Goal: Entertainment & Leisure: Consume media (video, audio)

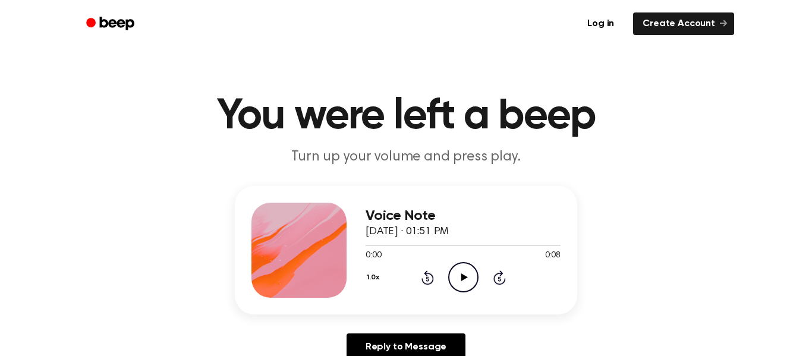
click at [451, 287] on icon "Play Audio" at bounding box center [463, 277] width 30 height 30
click at [451, 287] on icon "Pause Audio" at bounding box center [463, 277] width 30 height 30
click at [451, 287] on icon "Play Audio" at bounding box center [463, 277] width 30 height 30
drag, startPoint x: 525, startPoint y: 245, endPoint x: 404, endPoint y: 259, distance: 121.6
click at [404, 259] on div "0:07 0:08 Your browser does not support the [object Object] element." at bounding box center [463, 251] width 195 height 22
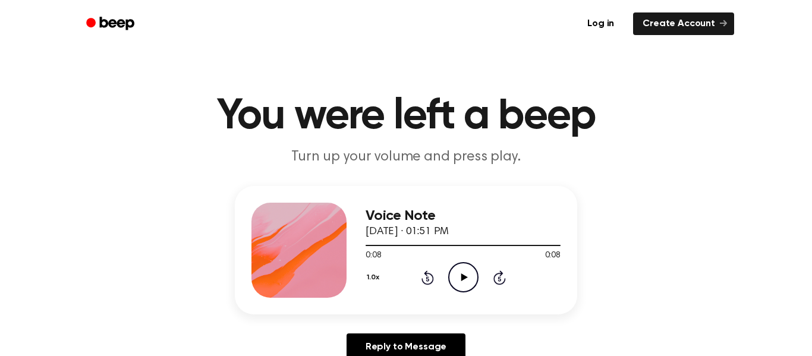
click at [451, 280] on icon "Play Audio" at bounding box center [463, 277] width 30 height 30
click at [461, 280] on icon at bounding box center [463, 278] width 5 height 8
click at [461, 290] on icon "Play Audio" at bounding box center [463, 277] width 30 height 30
click at [464, 282] on icon "Pause Audio" at bounding box center [463, 277] width 30 height 30
click at [432, 281] on icon at bounding box center [428, 278] width 12 height 14
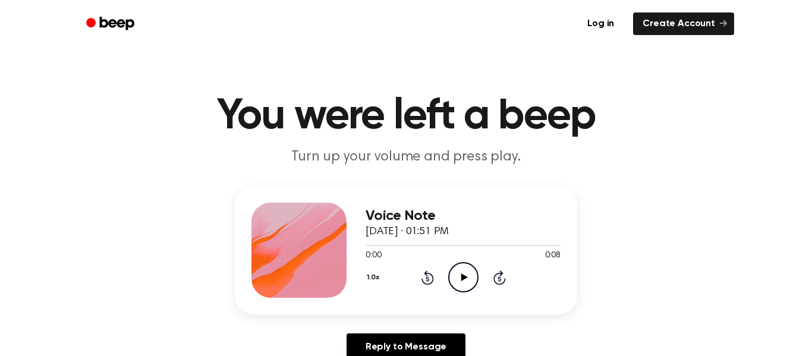
click at [458, 277] on icon "Play Audio" at bounding box center [463, 277] width 30 height 30
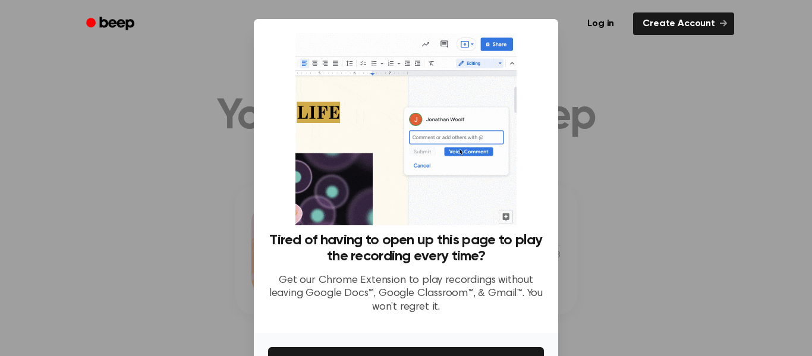
click at [661, 102] on div at bounding box center [406, 178] width 812 height 356
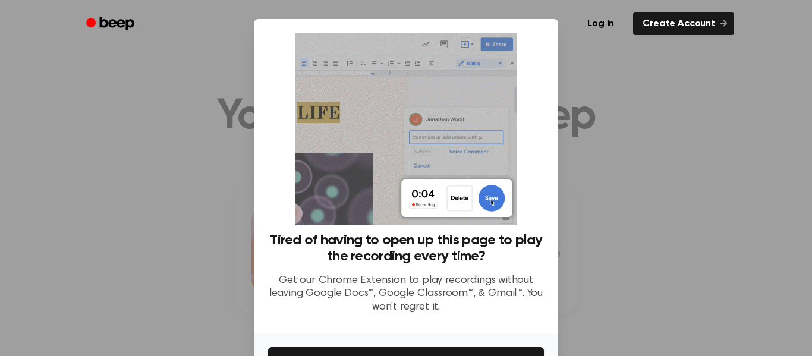
click at [567, 192] on div at bounding box center [406, 178] width 812 height 356
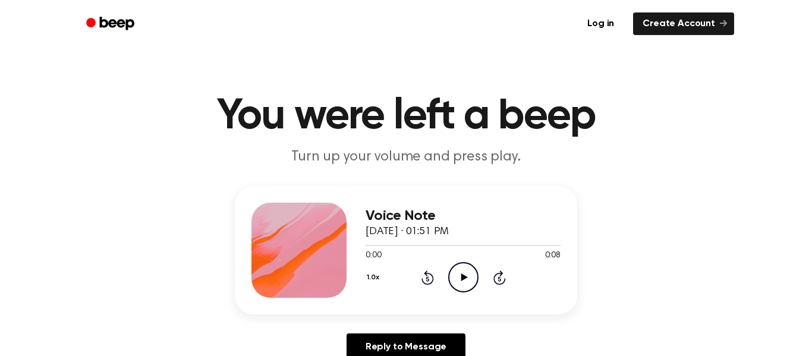
click at [451, 268] on circle at bounding box center [463, 277] width 29 height 29
click at [465, 270] on icon "Pause Audio" at bounding box center [463, 277] width 30 height 30
click at [465, 270] on icon "Play Audio" at bounding box center [463, 277] width 30 height 30
click at [465, 270] on icon "Pause Audio" at bounding box center [463, 277] width 30 height 30
click at [458, 268] on icon "Play Audio" at bounding box center [463, 277] width 30 height 30
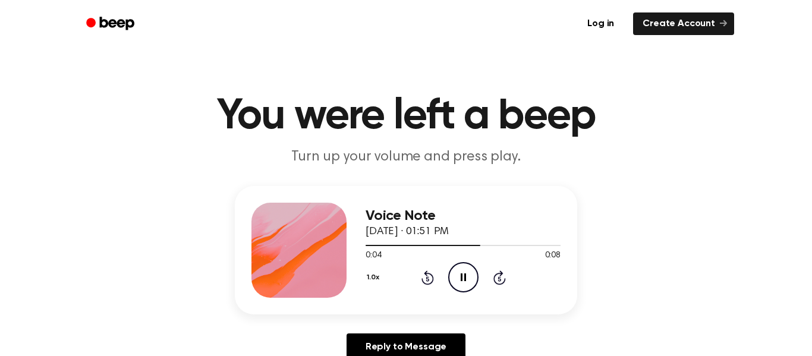
click at [459, 270] on icon "Pause Audio" at bounding box center [463, 277] width 30 height 30
click at [435, 280] on div "1.0x Rewind 5 seconds Play Audio Skip 5 seconds" at bounding box center [463, 277] width 195 height 30
click at [428, 279] on icon at bounding box center [427, 279] width 3 height 5
click at [454, 277] on icon "Play Audio" at bounding box center [463, 277] width 30 height 30
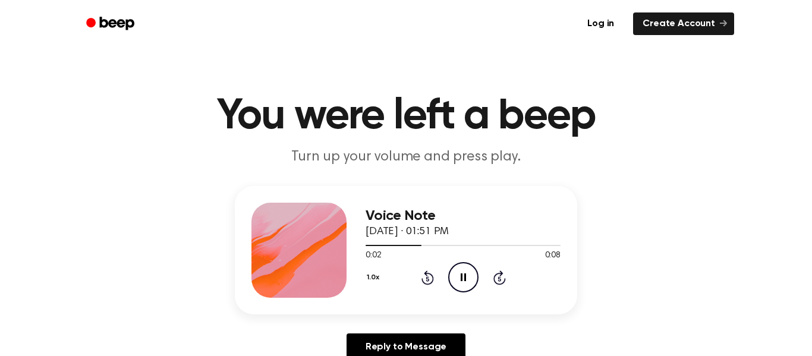
click at [454, 277] on icon "Pause Audio" at bounding box center [463, 277] width 30 height 30
click at [454, 277] on icon "Play Audio" at bounding box center [463, 277] width 30 height 30
click at [454, 277] on icon "Pause Audio" at bounding box center [463, 277] width 30 height 30
click at [453, 274] on icon "Play Audio" at bounding box center [463, 277] width 30 height 30
click at [453, 274] on icon "Pause Audio" at bounding box center [463, 277] width 30 height 30
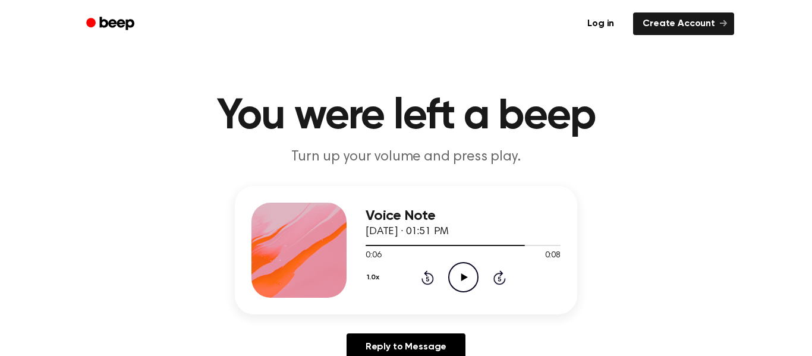
click at [433, 280] on icon at bounding box center [428, 278] width 12 height 14
click at [452, 275] on icon "Play Audio" at bounding box center [463, 277] width 30 height 30
click at [452, 275] on icon "Pause Audio" at bounding box center [463, 277] width 30 height 30
click at [452, 275] on icon "Play Audio" at bounding box center [463, 277] width 30 height 30
click at [452, 275] on icon "Pause Audio" at bounding box center [463, 277] width 30 height 30
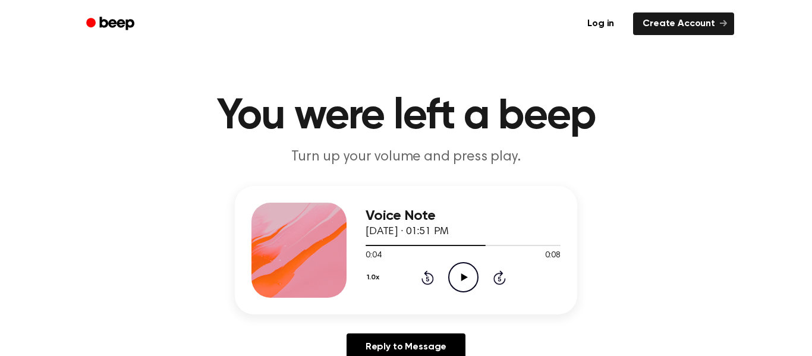
click at [434, 276] on icon "Rewind 5 seconds" at bounding box center [427, 277] width 13 height 15
click at [456, 275] on icon "Play Audio" at bounding box center [463, 277] width 30 height 30
click at [456, 275] on icon "Pause Audio" at bounding box center [463, 277] width 30 height 30
click at [456, 275] on icon "Play Audio" at bounding box center [463, 277] width 30 height 30
click at [461, 264] on icon "Play Audio" at bounding box center [463, 277] width 30 height 30
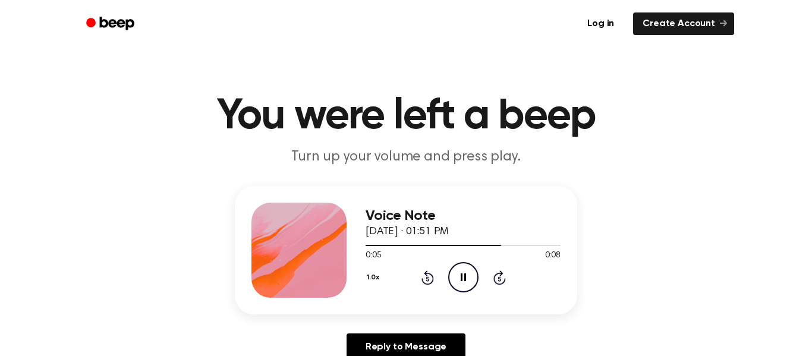
click at [460, 284] on icon "Pause Audio" at bounding box center [463, 277] width 30 height 30
click at [460, 284] on icon "Play Audio" at bounding box center [463, 277] width 30 height 30
click at [460, 284] on icon "Pause Audio" at bounding box center [463, 277] width 30 height 30
click at [428, 274] on icon "Rewind 5 seconds" at bounding box center [427, 277] width 13 height 15
click at [453, 277] on icon "Play Audio" at bounding box center [463, 277] width 30 height 30
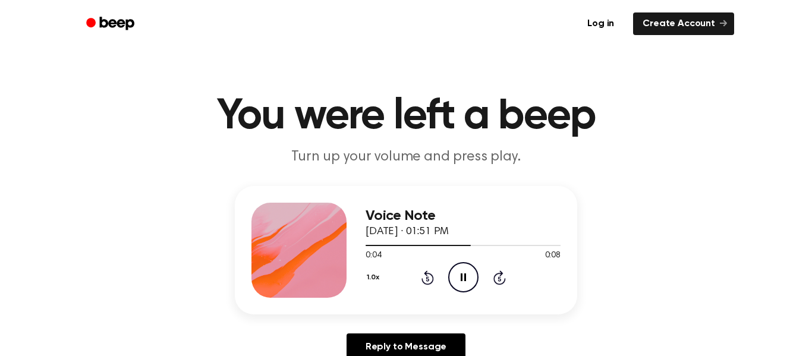
click at [453, 277] on icon "Pause Audio" at bounding box center [463, 277] width 30 height 30
click at [453, 277] on icon "Play Audio" at bounding box center [463, 277] width 30 height 30
click at [453, 277] on icon "Pause Audio" at bounding box center [463, 277] width 30 height 30
click at [453, 277] on icon "Play Audio" at bounding box center [463, 277] width 30 height 30
click at [453, 277] on icon "Pause Audio" at bounding box center [463, 277] width 30 height 30
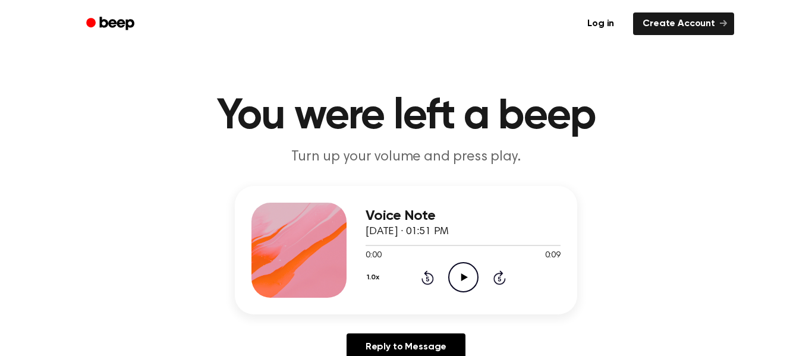
click at [448, 272] on icon "Play Audio" at bounding box center [463, 277] width 30 height 30
click at [448, 272] on icon "Pause Audio" at bounding box center [463, 277] width 30 height 30
click at [467, 270] on icon "Play Audio" at bounding box center [463, 277] width 30 height 30
click at [467, 270] on icon "Pause Audio" at bounding box center [463, 277] width 30 height 30
click at [448, 280] on icon "Play Audio" at bounding box center [463, 277] width 30 height 30
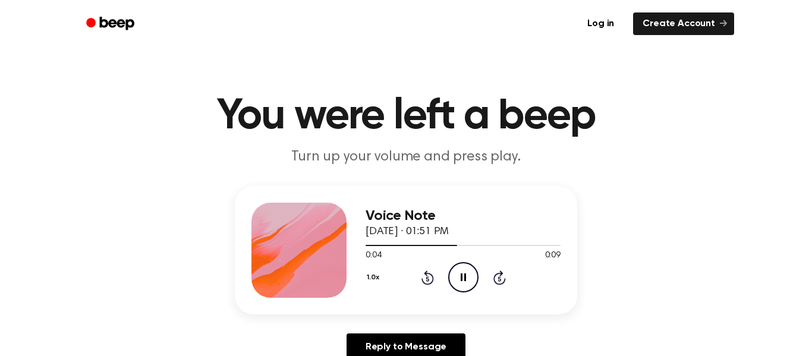
click at [456, 275] on icon "Pause Audio" at bounding box center [463, 277] width 30 height 30
click at [419, 281] on div "1.0x Rewind 5 seconds Play Audio Skip 5 seconds" at bounding box center [463, 277] width 195 height 30
click at [428, 280] on icon at bounding box center [427, 279] width 3 height 5
click at [445, 280] on div "1.0x Rewind 5 seconds Play Audio Skip 5 seconds" at bounding box center [463, 277] width 195 height 30
click at [451, 280] on icon "Play Audio" at bounding box center [463, 277] width 30 height 30
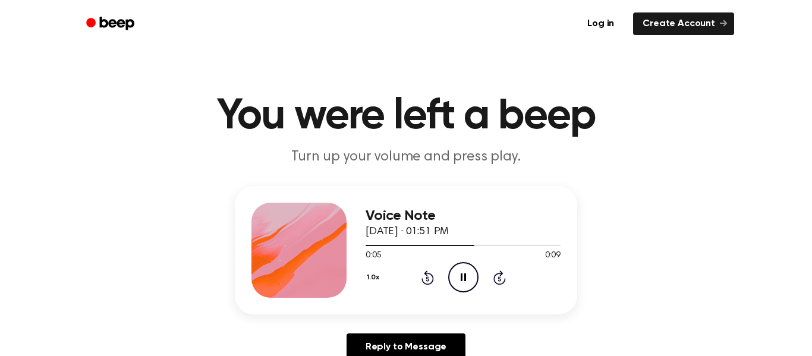
click at [451, 280] on icon "Pause Audio" at bounding box center [463, 277] width 30 height 30
click at [465, 285] on icon "Play Audio" at bounding box center [463, 277] width 30 height 30
click at [465, 285] on icon "Pause Audio" at bounding box center [463, 277] width 30 height 30
click at [434, 282] on icon "Rewind 5 seconds" at bounding box center [427, 277] width 13 height 15
click at [464, 277] on icon at bounding box center [464, 278] width 7 height 8
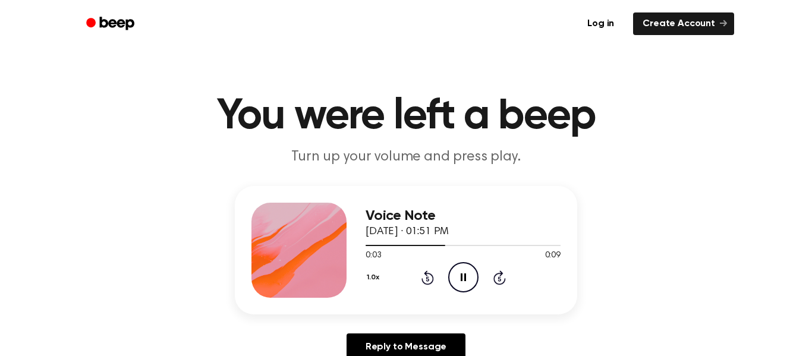
click at [464, 277] on icon at bounding box center [463, 278] width 5 height 8
click at [464, 277] on icon at bounding box center [464, 278] width 7 height 8
click at [464, 277] on icon at bounding box center [463, 278] width 5 height 8
click at [464, 277] on icon at bounding box center [464, 278] width 7 height 8
click at [464, 277] on icon at bounding box center [463, 278] width 5 height 8
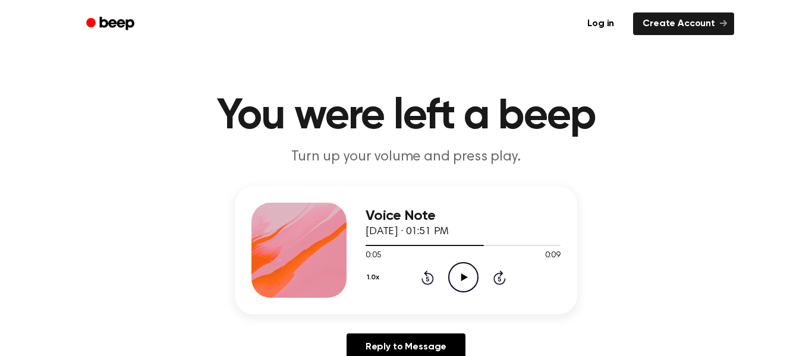
click at [464, 277] on icon at bounding box center [464, 278] width 7 height 8
click at [464, 277] on icon at bounding box center [463, 278] width 5 height 8
click at [463, 284] on icon "Play Audio" at bounding box center [463, 277] width 30 height 30
click at [464, 270] on icon "Play Audio" at bounding box center [463, 277] width 30 height 30
click at [464, 270] on icon "Pause Audio" at bounding box center [463, 277] width 30 height 30
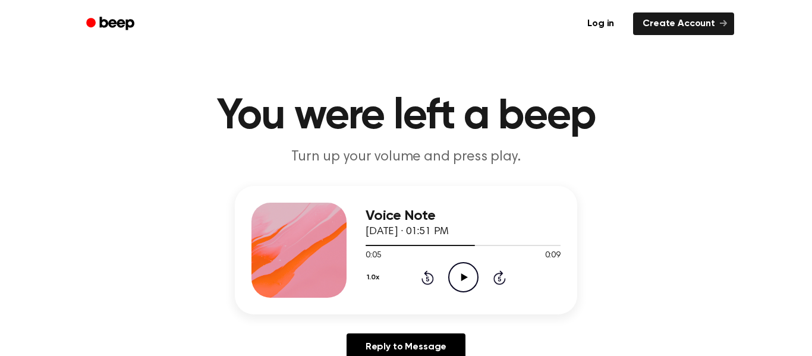
click at [464, 270] on icon "Play Audio" at bounding box center [463, 277] width 30 height 30
click at [464, 270] on icon "Pause Audio" at bounding box center [463, 277] width 30 height 30
click at [455, 265] on circle at bounding box center [463, 277] width 29 height 29
drag, startPoint x: 508, startPoint y: 246, endPoint x: 445, endPoint y: 237, distance: 63.7
click at [445, 237] on div "Voice Note [DATE] · 01:51 PM 0:08 0:09 Your browser does not support the [objec…" at bounding box center [463, 250] width 195 height 95
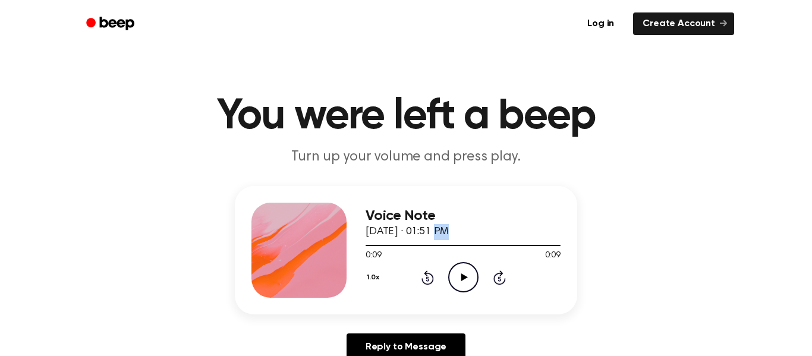
click at [456, 277] on icon "Play Audio" at bounding box center [463, 277] width 30 height 30
click at [467, 276] on icon "Pause Audio" at bounding box center [463, 277] width 30 height 30
click at [426, 280] on icon "Rewind 5 seconds" at bounding box center [427, 277] width 13 height 15
click at [450, 282] on icon "Play Audio" at bounding box center [463, 277] width 30 height 30
click at [450, 282] on icon "Pause Audio" at bounding box center [463, 277] width 30 height 30
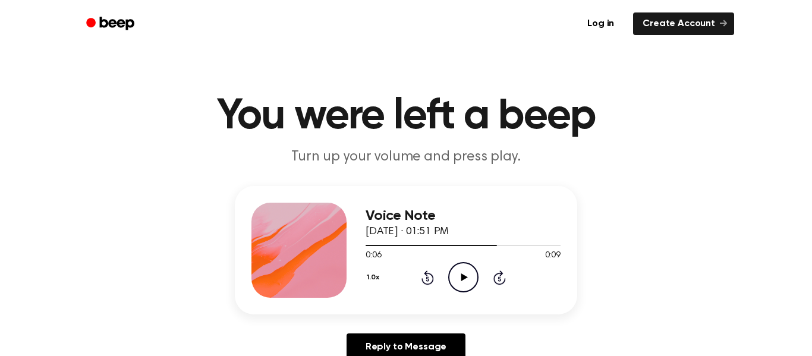
click at [462, 271] on icon "Play Audio" at bounding box center [463, 277] width 30 height 30
click at [462, 271] on icon "Pause Audio" at bounding box center [463, 277] width 30 height 30
click at [465, 269] on icon "Play Audio" at bounding box center [463, 277] width 30 height 30
click at [463, 270] on icon "Pause Audio" at bounding box center [463, 277] width 30 height 30
click at [463, 268] on icon "Play Audio" at bounding box center [463, 277] width 30 height 30
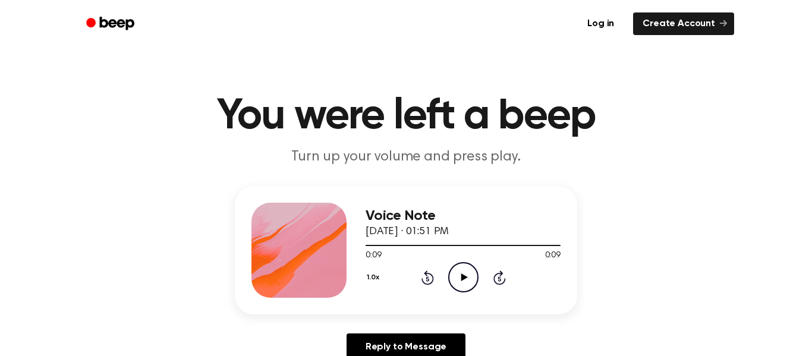
click at [429, 270] on icon "Rewind 5 seconds" at bounding box center [427, 277] width 13 height 15
click at [461, 278] on icon at bounding box center [464, 278] width 7 height 8
click at [463, 274] on icon "Pause Audio" at bounding box center [463, 277] width 30 height 30
click at [434, 283] on icon "Rewind 5 seconds" at bounding box center [427, 277] width 13 height 15
click at [459, 278] on icon "Play Audio" at bounding box center [463, 277] width 30 height 30
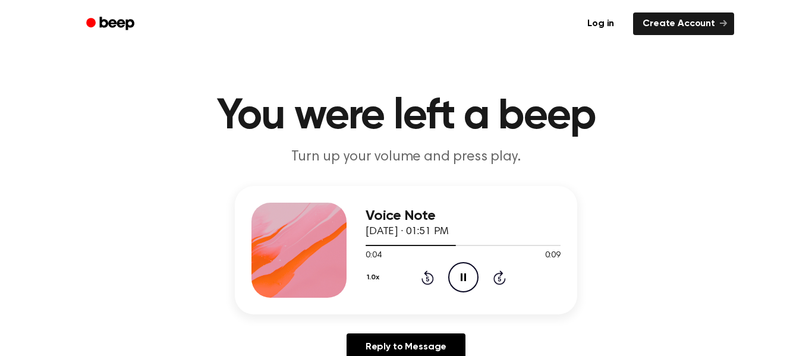
click at [459, 278] on icon "Pause Audio" at bounding box center [463, 277] width 30 height 30
click at [459, 273] on icon "Play Audio" at bounding box center [463, 277] width 30 height 30
click at [459, 273] on icon "Pause Audio" at bounding box center [463, 277] width 30 height 30
click at [491, 276] on div "1.0x Rewind 5 seconds Play Audio Skip 5 seconds" at bounding box center [463, 277] width 195 height 30
click at [495, 278] on icon "Skip 5 seconds" at bounding box center [499, 277] width 13 height 15
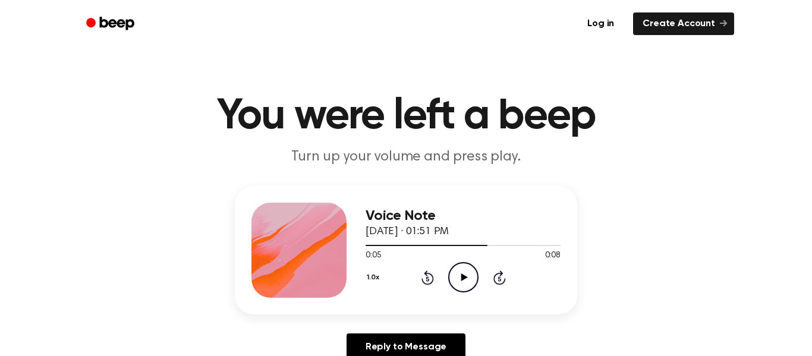
click at [457, 276] on icon "Play Audio" at bounding box center [463, 277] width 30 height 30
click at [457, 276] on icon "Pause Audio" at bounding box center [463, 277] width 30 height 30
drag, startPoint x: 516, startPoint y: 240, endPoint x: 331, endPoint y: 244, distance: 184.4
click at [331, 244] on div "Voice Note October 16, 2023 · 01:51 PM 0:06 0:08 Your browser does not support …" at bounding box center [406, 250] width 343 height 128
click at [368, 246] on div at bounding box center [443, 245] width 155 height 1
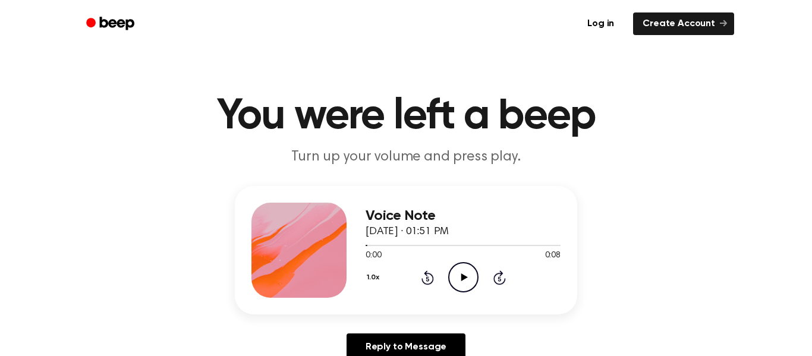
click at [466, 287] on icon "Play Audio" at bounding box center [463, 277] width 30 height 30
click at [466, 287] on icon "Pause Audio" at bounding box center [463, 277] width 30 height 30
click at [435, 279] on div "1.0x Rewind 5 seconds Play Audio Skip 5 seconds" at bounding box center [463, 277] width 195 height 30
click at [430, 278] on icon "Rewind 5 seconds" at bounding box center [427, 277] width 13 height 15
click at [468, 284] on icon "Play Audio" at bounding box center [463, 277] width 30 height 30
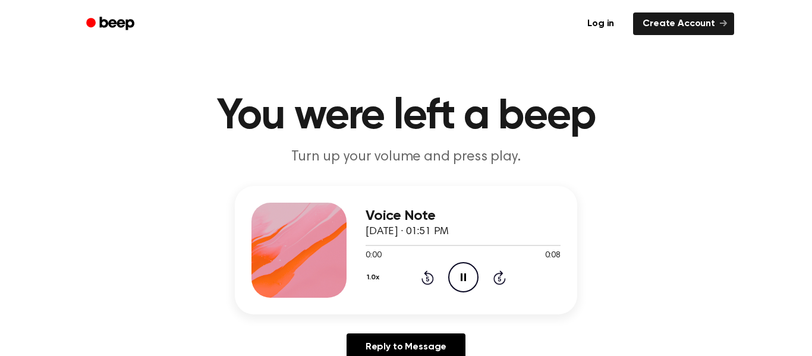
click at [468, 284] on icon "Pause Audio" at bounding box center [463, 277] width 30 height 30
click at [456, 268] on icon "Play Audio" at bounding box center [463, 277] width 30 height 30
click at [432, 280] on icon at bounding box center [428, 278] width 12 height 14
click at [453, 276] on icon "Pause Audio" at bounding box center [463, 277] width 30 height 30
click at [435, 278] on div "1.0x Rewind 5 seconds Play Audio Skip 5 seconds" at bounding box center [463, 277] width 195 height 30
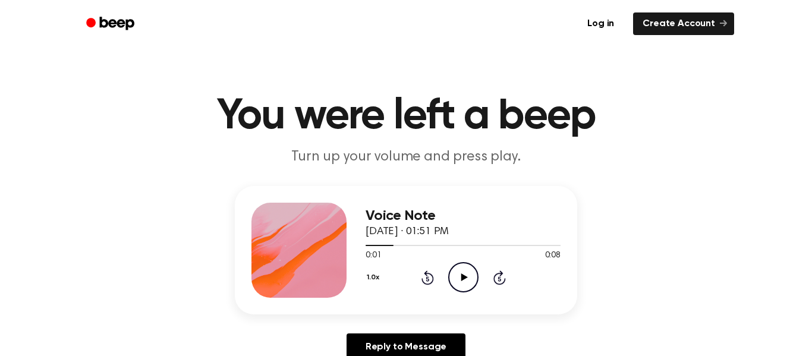
click at [422, 278] on icon at bounding box center [428, 278] width 12 height 14
click at [463, 271] on icon "Play Audio" at bounding box center [463, 277] width 30 height 30
click at [463, 282] on icon "Pause Audio" at bounding box center [463, 277] width 30 height 30
click at [469, 269] on icon "Play Audio" at bounding box center [463, 277] width 30 height 30
click at [469, 269] on icon "Pause Audio" at bounding box center [463, 277] width 30 height 30
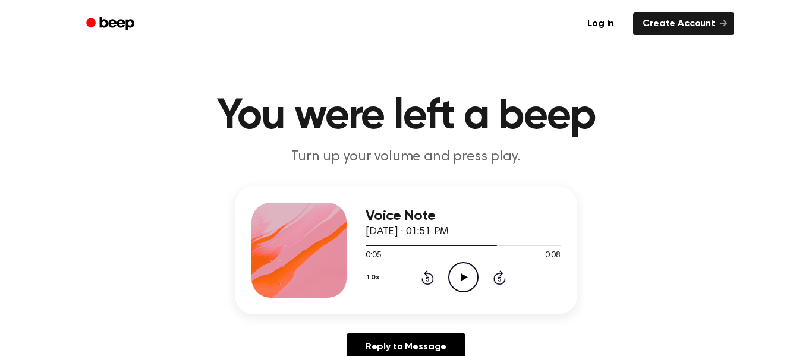
click at [431, 279] on icon "Rewind 5 seconds" at bounding box center [427, 277] width 13 height 15
click at [460, 284] on icon "Play Audio" at bounding box center [463, 277] width 30 height 30
click at [460, 284] on icon "Pause Audio" at bounding box center [463, 277] width 30 height 30
click at [463, 266] on icon "Play Audio" at bounding box center [463, 277] width 30 height 30
click at [429, 276] on icon "Rewind 5 seconds" at bounding box center [427, 277] width 13 height 15
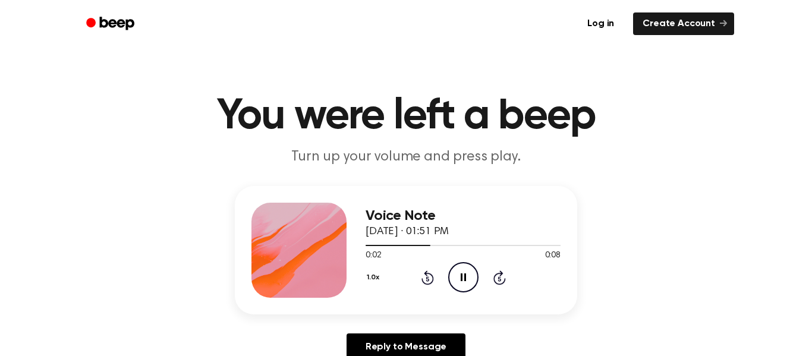
click at [463, 277] on icon "Pause Audio" at bounding box center [463, 277] width 30 height 30
click at [463, 277] on icon at bounding box center [464, 278] width 7 height 8
click at [463, 277] on icon "Pause Audio" at bounding box center [463, 277] width 30 height 30
click at [466, 284] on icon "Play Audio" at bounding box center [463, 277] width 30 height 30
click at [466, 284] on icon "Pause Audio" at bounding box center [463, 277] width 30 height 30
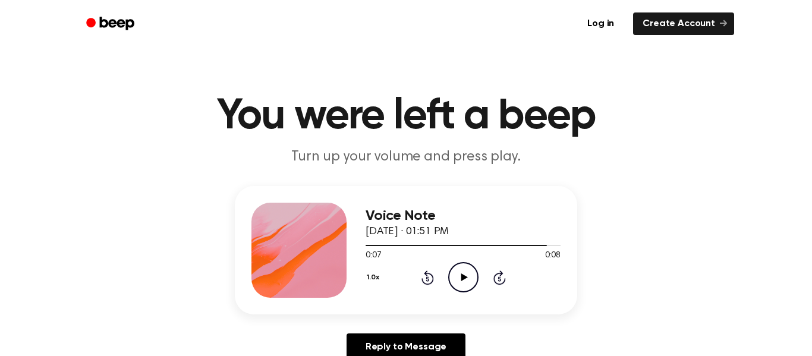
click at [421, 278] on icon "Rewind 5 seconds" at bounding box center [427, 277] width 13 height 15
click at [453, 278] on icon "Play Audio" at bounding box center [463, 277] width 30 height 30
click at [472, 272] on icon "Pause Audio" at bounding box center [463, 277] width 30 height 30
click at [423, 274] on icon "Rewind 5 seconds" at bounding box center [427, 277] width 13 height 15
click at [457, 278] on icon "Play Audio" at bounding box center [463, 277] width 30 height 30
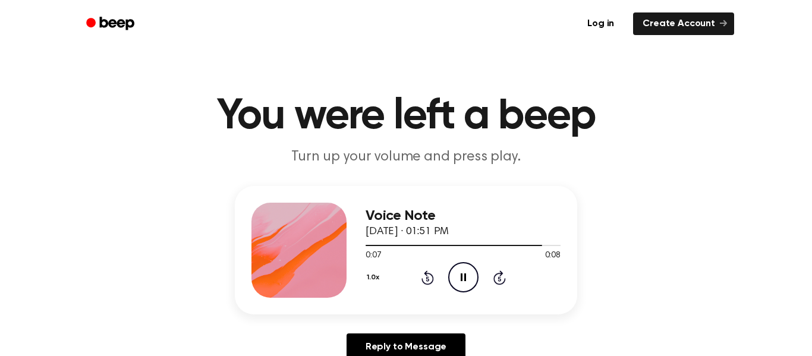
click at [457, 278] on icon "Pause Audio" at bounding box center [463, 277] width 30 height 30
click at [433, 272] on icon "Rewind 5 seconds" at bounding box center [427, 277] width 13 height 15
click at [460, 266] on icon "Play Audio" at bounding box center [463, 277] width 30 height 30
click at [459, 274] on icon "Pause Audio" at bounding box center [463, 277] width 30 height 30
click at [430, 280] on icon "Rewind 5 seconds" at bounding box center [427, 277] width 13 height 15
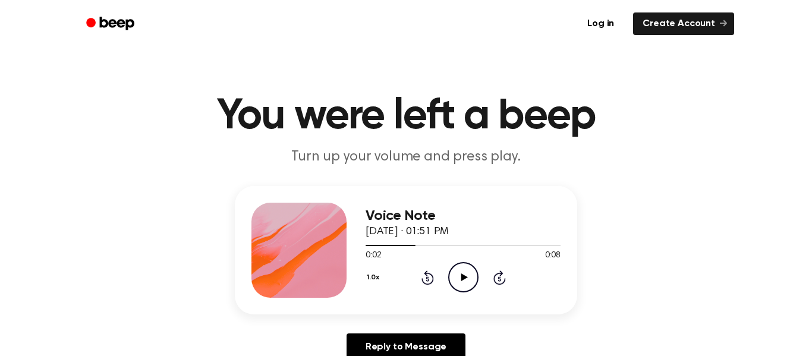
click at [448, 280] on icon "Play Audio" at bounding box center [463, 277] width 30 height 30
click at [473, 273] on icon "Pause Audio" at bounding box center [463, 277] width 30 height 30
click at [454, 272] on icon "Play Audio" at bounding box center [463, 277] width 30 height 30
click at [454, 277] on icon "Play Audio" at bounding box center [463, 277] width 30 height 30
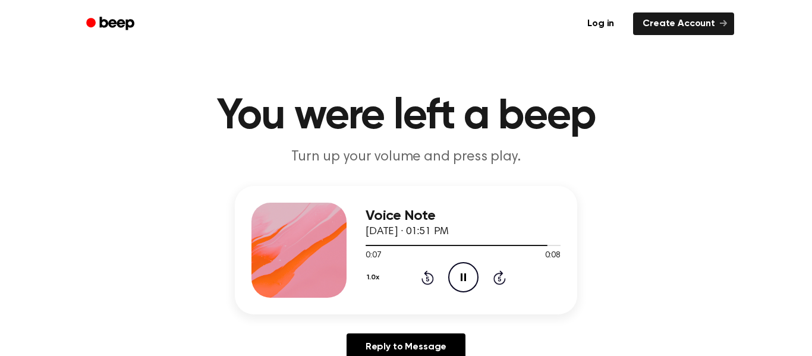
click at [469, 279] on icon "Pause Audio" at bounding box center [463, 277] width 30 height 30
click at [456, 276] on icon "Play Audio" at bounding box center [463, 277] width 30 height 30
click at [456, 276] on icon "Pause Audio" at bounding box center [463, 277] width 30 height 30
click at [473, 262] on div "0:08 0:08" at bounding box center [463, 256] width 195 height 12
click at [471, 266] on icon "Play Audio" at bounding box center [463, 277] width 30 height 30
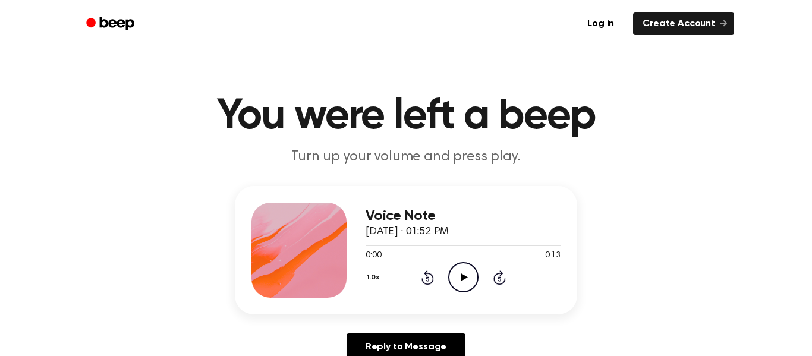
click at [457, 284] on icon "Play Audio" at bounding box center [463, 277] width 30 height 30
click at [457, 284] on icon "Pause Audio" at bounding box center [463, 277] width 30 height 30
click at [465, 277] on icon at bounding box center [464, 278] width 7 height 8
click at [465, 277] on icon at bounding box center [463, 278] width 5 height 8
click at [457, 270] on icon "Play Audio" at bounding box center [463, 277] width 30 height 30
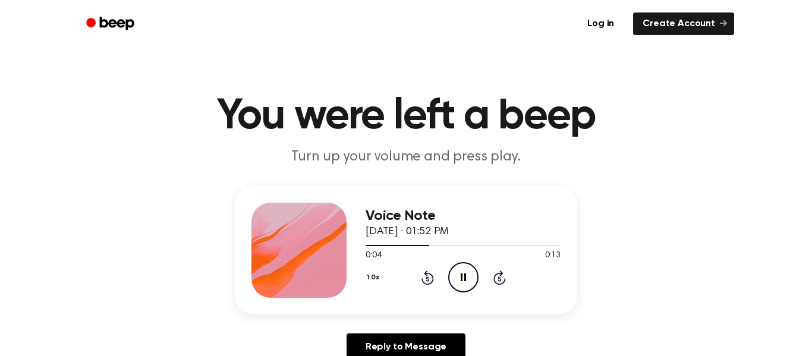
click at [457, 270] on icon "Pause Audio" at bounding box center [463, 277] width 30 height 30
click at [460, 263] on circle at bounding box center [463, 277] width 29 height 29
click at [435, 278] on div "1.0x Rewind 5 seconds Pause Audio Skip 5 seconds" at bounding box center [463, 277] width 195 height 30
click at [430, 277] on icon "Rewind 5 seconds" at bounding box center [427, 277] width 13 height 15
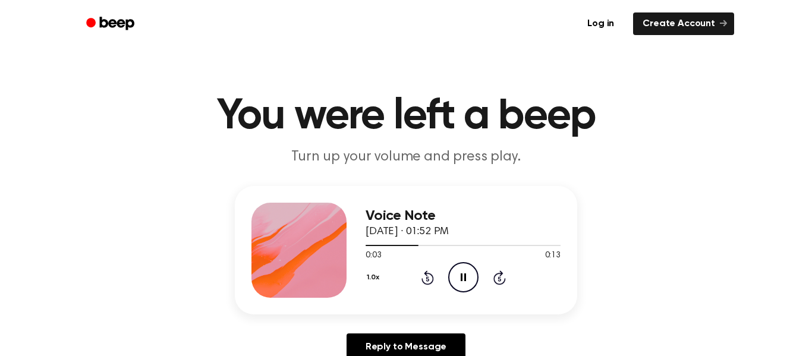
click at [456, 269] on icon "Pause Audio" at bounding box center [463, 277] width 30 height 30
click at [469, 285] on icon "Play Audio" at bounding box center [463, 277] width 30 height 30
click at [459, 279] on icon "Pause Audio" at bounding box center [463, 277] width 30 height 30
click at [456, 265] on circle at bounding box center [463, 277] width 29 height 29
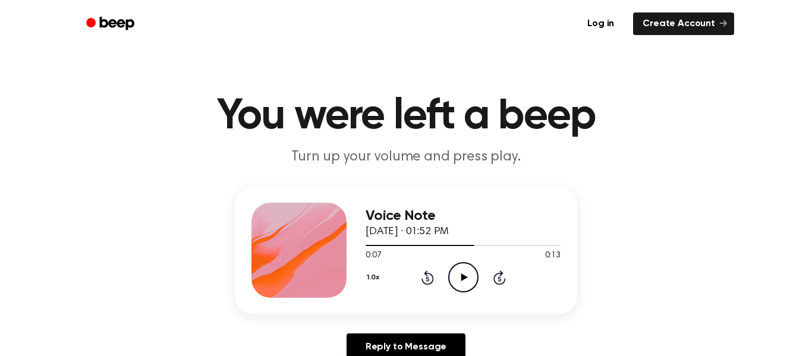
click at [463, 278] on icon at bounding box center [464, 278] width 7 height 8
click at [417, 278] on div "1.0x Rewind 5 seconds Pause Audio Skip 5 seconds" at bounding box center [463, 277] width 195 height 30
click at [422, 278] on icon "Rewind 5 seconds" at bounding box center [427, 277] width 13 height 15
click at [471, 276] on icon "Pause Audio" at bounding box center [463, 277] width 30 height 30
click at [468, 263] on icon "Play Audio" at bounding box center [463, 277] width 30 height 30
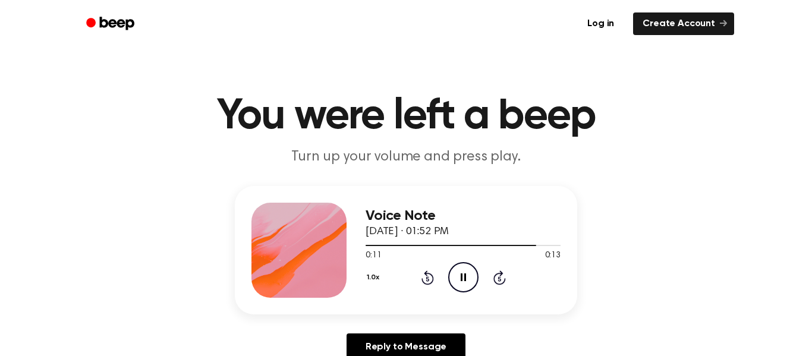
click at [468, 263] on icon "Pause Audio" at bounding box center [463, 277] width 30 height 30
click at [465, 269] on icon "Play Audio" at bounding box center [463, 277] width 30 height 30
click at [465, 269] on icon "Pause Audio" at bounding box center [463, 277] width 30 height 30
click at [460, 280] on icon "Play Audio" at bounding box center [463, 277] width 30 height 30
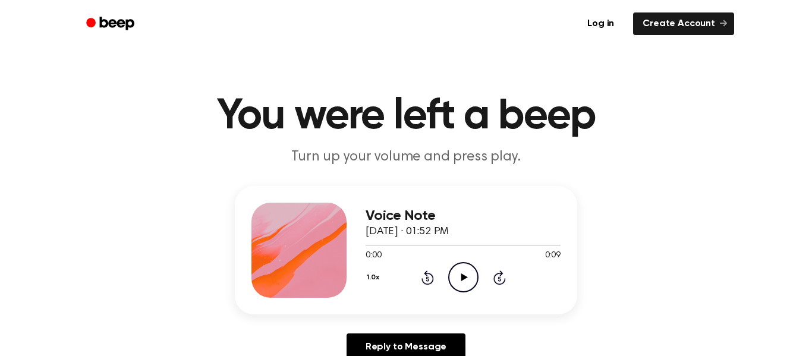
click at [460, 273] on icon "Play Audio" at bounding box center [463, 277] width 30 height 30
click at [464, 264] on icon "Pause Audio" at bounding box center [463, 277] width 30 height 30
click at [455, 267] on icon "Play Audio" at bounding box center [463, 277] width 30 height 30
click at [455, 267] on icon "Pause Audio" at bounding box center [463, 277] width 30 height 30
click at [445, 278] on div "1.0x Rewind 5 seconds Play Audio Skip 5 seconds" at bounding box center [463, 277] width 195 height 30
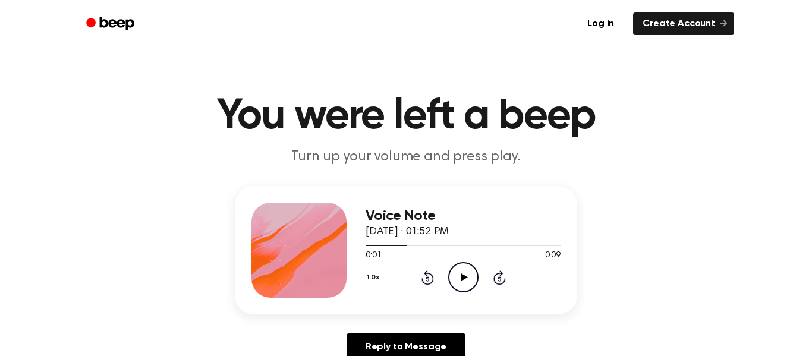
click at [449, 278] on circle at bounding box center [463, 277] width 29 height 29
click at [461, 276] on icon at bounding box center [464, 278] width 7 height 8
click at [461, 276] on icon at bounding box center [463, 278] width 5 height 8
click at [431, 276] on icon at bounding box center [428, 278] width 12 height 14
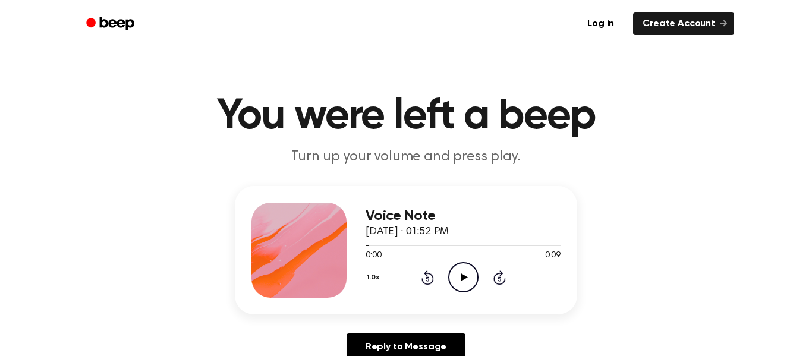
click at [465, 278] on icon at bounding box center [464, 278] width 7 height 8
click at [465, 278] on icon at bounding box center [463, 278] width 5 height 8
click at [460, 263] on circle at bounding box center [463, 277] width 29 height 29
click at [453, 291] on icon "Play Audio" at bounding box center [463, 277] width 30 height 30
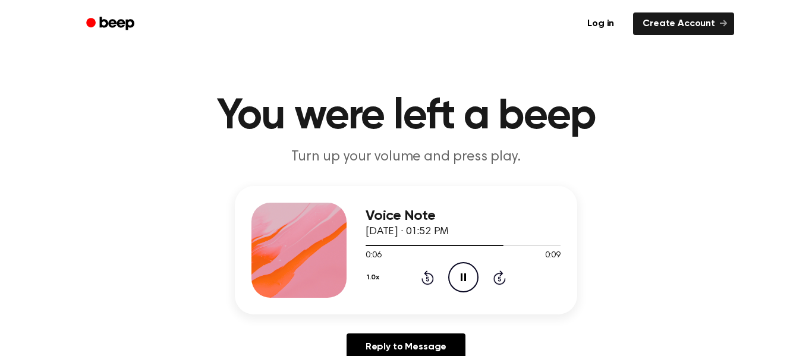
click at [458, 275] on icon "Pause Audio" at bounding box center [463, 277] width 30 height 30
click at [459, 272] on icon "Play Audio" at bounding box center [463, 277] width 30 height 30
click at [459, 272] on icon "Pause Audio" at bounding box center [463, 277] width 30 height 30
drag, startPoint x: 513, startPoint y: 245, endPoint x: 478, endPoint y: 247, distance: 35.8
click at [478, 247] on div at bounding box center [463, 245] width 195 height 10
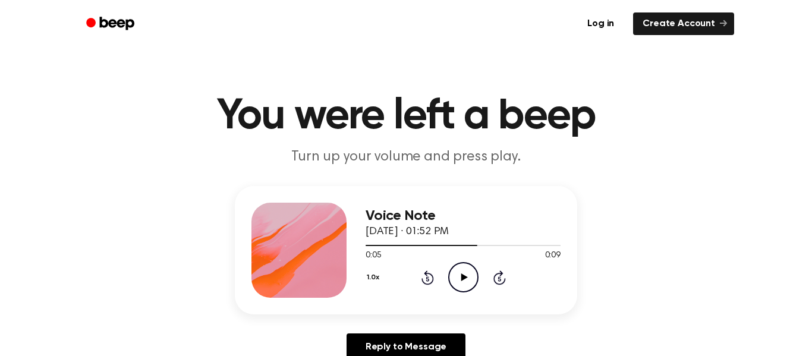
click at [461, 267] on icon "Play Audio" at bounding box center [463, 277] width 30 height 30
click at [459, 272] on icon "Play Audio" at bounding box center [463, 277] width 30 height 30
click at [459, 272] on icon "Pause Audio" at bounding box center [463, 277] width 30 height 30
click at [450, 267] on icon "Play Audio" at bounding box center [463, 277] width 30 height 30
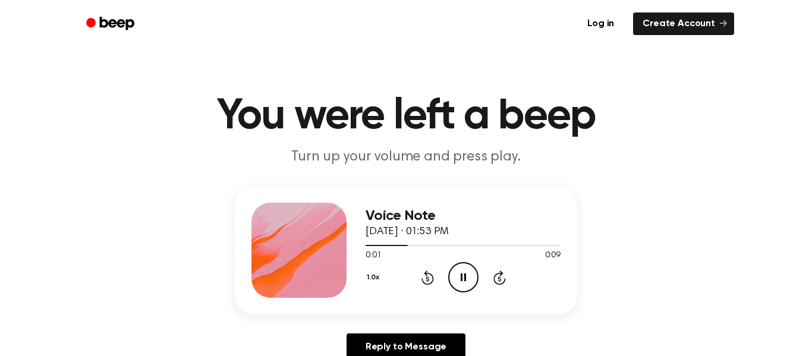
click at [450, 267] on icon "Pause Audio" at bounding box center [463, 277] width 30 height 30
click at [455, 283] on icon "Play Audio" at bounding box center [463, 277] width 30 height 30
click at [455, 283] on icon "Pause Audio" at bounding box center [463, 277] width 30 height 30
click at [476, 285] on icon "Play Audio" at bounding box center [463, 277] width 30 height 30
click at [464, 281] on icon at bounding box center [463, 278] width 5 height 8
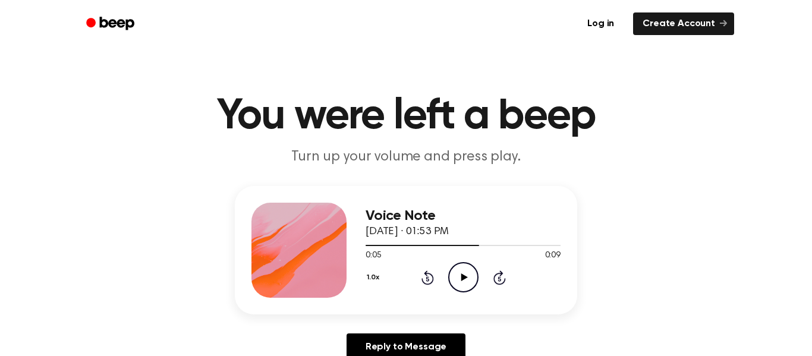
click at [462, 265] on icon "Play Audio" at bounding box center [463, 277] width 30 height 30
click at [462, 265] on icon "Pause Audio" at bounding box center [463, 277] width 30 height 30
click at [455, 264] on icon "Play Audio" at bounding box center [463, 277] width 30 height 30
click at [455, 264] on icon "Pause Audio" at bounding box center [463, 277] width 30 height 30
click at [458, 279] on icon "Play Audio" at bounding box center [463, 277] width 30 height 30
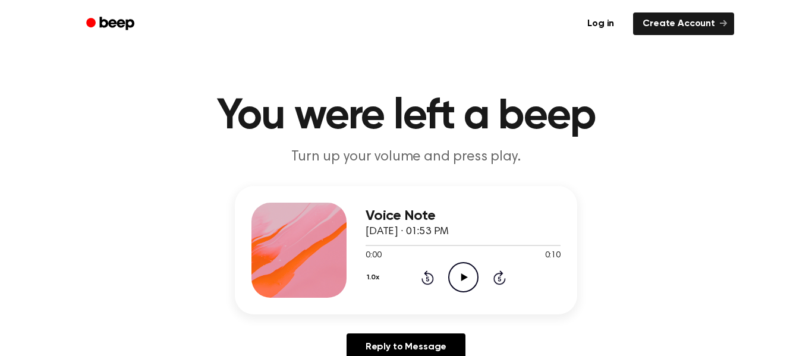
click at [468, 281] on icon "Play Audio" at bounding box center [463, 277] width 30 height 30
click at [468, 281] on icon "Pause Audio" at bounding box center [463, 277] width 30 height 30
click at [456, 274] on icon "Play Audio" at bounding box center [463, 277] width 30 height 30
click at [456, 285] on icon "Play Audio" at bounding box center [463, 277] width 30 height 30
click at [456, 285] on icon "Pause Audio" at bounding box center [463, 277] width 30 height 30
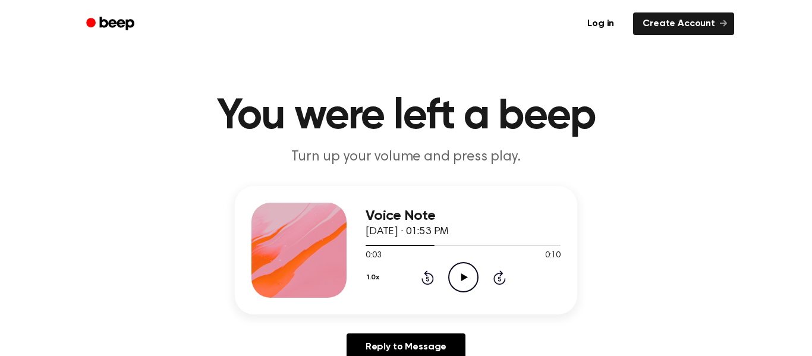
click at [466, 285] on icon "Play Audio" at bounding box center [463, 277] width 30 height 30
click at [466, 285] on icon "Pause Audio" at bounding box center [463, 277] width 30 height 30
click at [460, 267] on icon "Play Audio" at bounding box center [463, 277] width 30 height 30
click at [433, 269] on div "1.0x Rewind 5 seconds Pause Audio Skip 5 seconds" at bounding box center [463, 277] width 195 height 30
click at [429, 272] on icon "Rewind 5 seconds" at bounding box center [427, 277] width 13 height 15
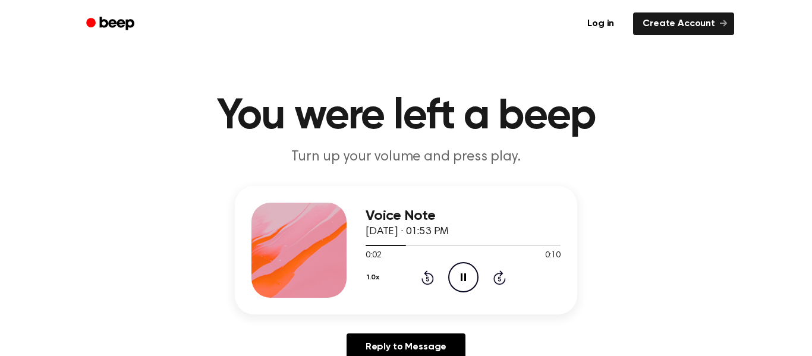
click at [457, 277] on icon "Pause Audio" at bounding box center [463, 277] width 30 height 30
click at [457, 277] on icon "Play Audio" at bounding box center [463, 277] width 30 height 30
click at [457, 277] on icon "Pause Audio" at bounding box center [463, 277] width 30 height 30
click at [463, 270] on icon "Play Audio" at bounding box center [463, 277] width 30 height 30
click at [463, 270] on icon "Pause Audio" at bounding box center [463, 277] width 30 height 30
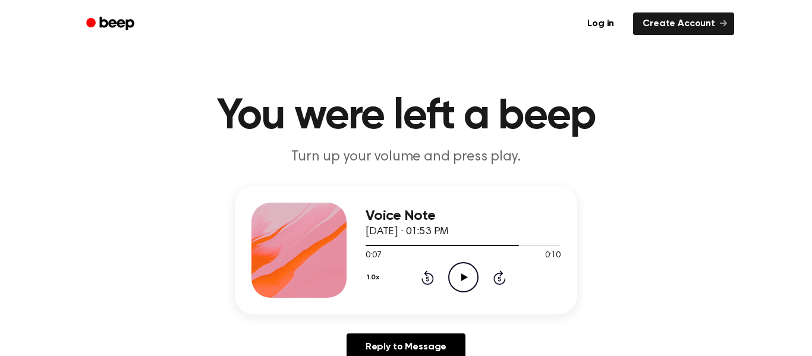
click at [463, 271] on icon "Play Audio" at bounding box center [463, 277] width 30 height 30
click at [463, 271] on icon "Pause Audio" at bounding box center [463, 277] width 30 height 30
click at [459, 269] on icon "Play Audio" at bounding box center [463, 277] width 30 height 30
click at [445, 265] on div "1.0x Rewind 5 seconds Play Audio Skip 5 seconds" at bounding box center [463, 277] width 195 height 30
click at [447, 267] on div "1.0x Rewind 5 seconds Play Audio Skip 5 seconds" at bounding box center [463, 277] width 195 height 30
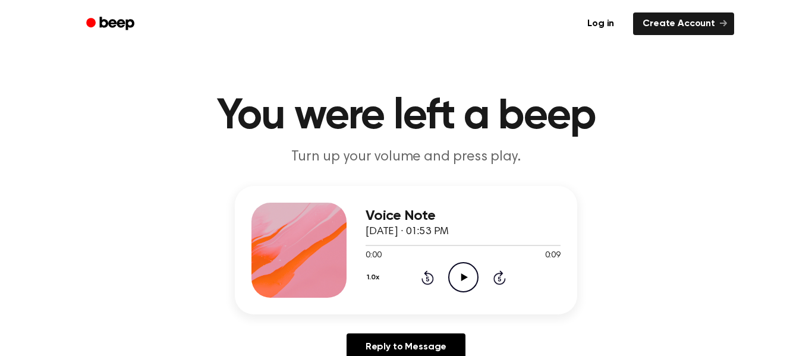
click at [460, 271] on icon "Play Audio" at bounding box center [463, 277] width 30 height 30
click at [464, 271] on icon "Pause Audio" at bounding box center [463, 277] width 30 height 30
click at [453, 273] on icon "Play Audio" at bounding box center [463, 277] width 30 height 30
click at [453, 273] on icon "Pause Audio" at bounding box center [463, 277] width 30 height 30
click at [447, 271] on div "1.0x Rewind 5 seconds Play Audio Skip 5 seconds" at bounding box center [463, 277] width 195 height 30
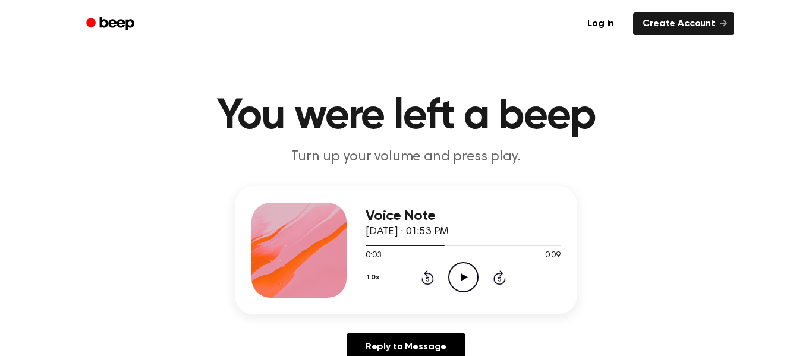
click at [450, 273] on circle at bounding box center [463, 277] width 29 height 29
click at [464, 284] on icon "Play Audio" at bounding box center [463, 277] width 30 height 30
click at [464, 284] on icon "Pause Audio" at bounding box center [463, 277] width 30 height 30
click at [457, 285] on icon "Play Audio" at bounding box center [463, 277] width 30 height 30
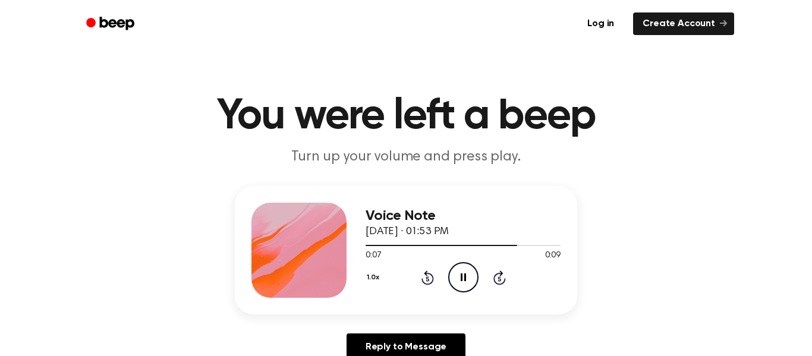
click at [457, 285] on icon "Pause Audio" at bounding box center [463, 277] width 30 height 30
click at [426, 279] on icon "Rewind 5 seconds" at bounding box center [427, 277] width 13 height 15
click at [464, 277] on icon at bounding box center [464, 278] width 7 height 8
click at [464, 277] on icon at bounding box center [463, 278] width 5 height 8
click at [472, 284] on icon "Play Audio" at bounding box center [463, 277] width 30 height 30
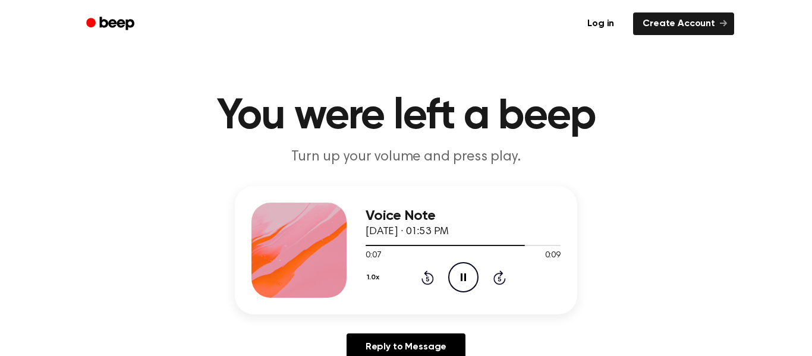
click at [472, 284] on icon "Pause Audio" at bounding box center [463, 277] width 30 height 30
click at [489, 245] on div at bounding box center [463, 245] width 195 height 1
click at [469, 264] on circle at bounding box center [463, 277] width 29 height 29
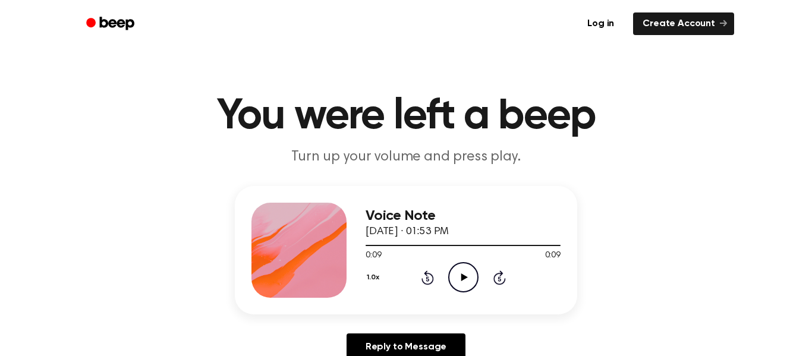
click at [469, 264] on circle at bounding box center [463, 277] width 29 height 29
click at [470, 279] on icon "Play Audio" at bounding box center [463, 277] width 30 height 30
click at [470, 279] on icon "Pause Audio" at bounding box center [463, 277] width 30 height 30
click at [469, 278] on icon "Play Audio" at bounding box center [463, 277] width 30 height 30
click at [469, 278] on icon "Pause Audio" at bounding box center [463, 277] width 30 height 30
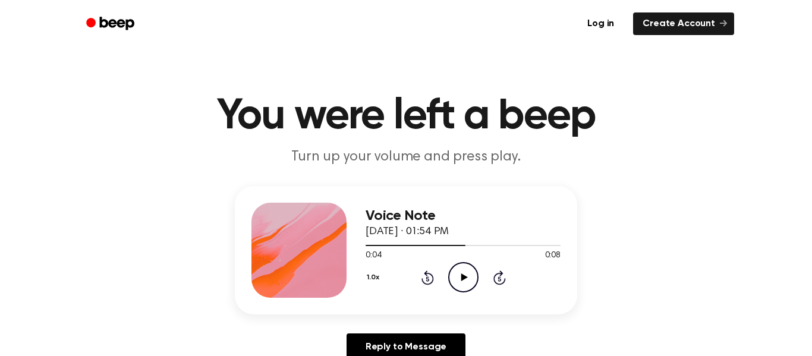
click at [469, 268] on icon "Play Audio" at bounding box center [463, 277] width 30 height 30
click at [469, 268] on icon "Pause Audio" at bounding box center [463, 277] width 30 height 30
click at [430, 282] on icon at bounding box center [428, 278] width 12 height 14
click at [460, 271] on icon "Play Audio" at bounding box center [463, 277] width 30 height 30
click at [460, 271] on icon "Pause Audio" at bounding box center [463, 277] width 30 height 30
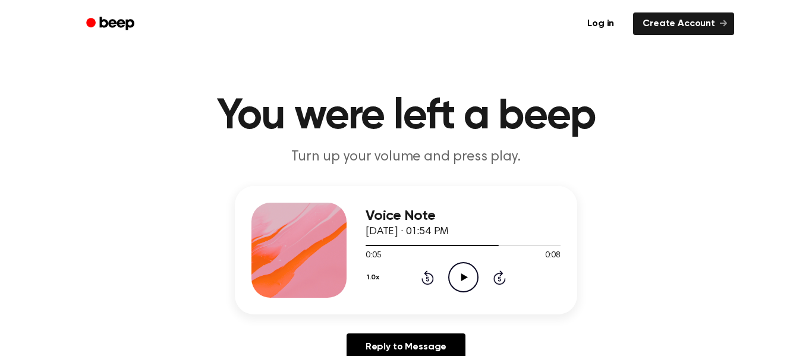
click at [453, 272] on icon "Play Audio" at bounding box center [463, 277] width 30 height 30
click at [453, 272] on icon "Pause Audio" at bounding box center [463, 277] width 30 height 30
click at [432, 274] on icon "Rewind 5 seconds" at bounding box center [427, 277] width 13 height 15
click at [454, 274] on icon "Play Audio" at bounding box center [463, 277] width 30 height 30
click at [469, 271] on icon "Pause Audio" at bounding box center [463, 277] width 30 height 30
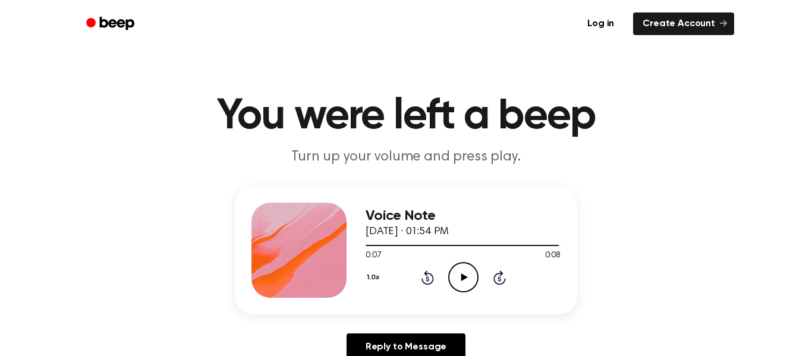
click at [433, 280] on icon at bounding box center [428, 278] width 12 height 14
click at [453, 275] on icon "Play Audio" at bounding box center [463, 277] width 30 height 30
click at [453, 275] on icon "Pause Audio" at bounding box center [463, 277] width 30 height 30
click at [453, 275] on icon "Play Audio" at bounding box center [463, 277] width 30 height 30
click at [453, 275] on icon "Pause Audio" at bounding box center [463, 277] width 30 height 30
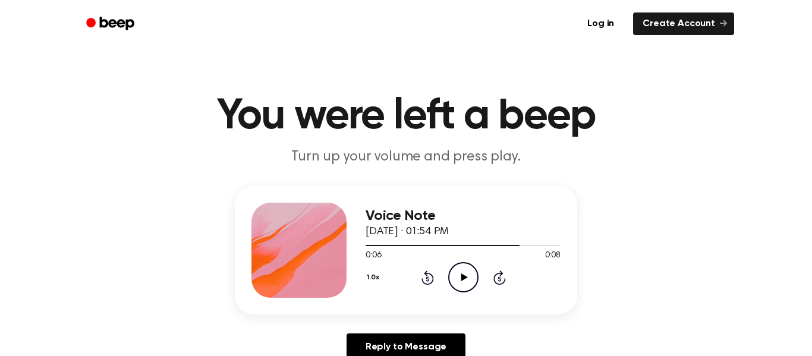
click at [472, 270] on icon "Play Audio" at bounding box center [463, 277] width 30 height 30
click at [472, 270] on icon "Pause Audio" at bounding box center [463, 277] width 30 height 30
click at [423, 278] on icon "Rewind 5 seconds" at bounding box center [427, 277] width 13 height 15
click at [456, 277] on icon "Play Audio" at bounding box center [463, 277] width 30 height 30
click at [456, 277] on icon "Pause Audio" at bounding box center [463, 277] width 30 height 30
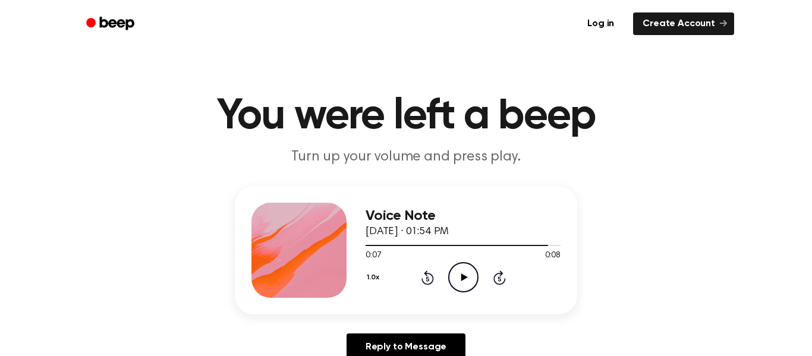
click at [463, 279] on icon at bounding box center [464, 278] width 7 height 8
